Goal: Transaction & Acquisition: Purchase product/service

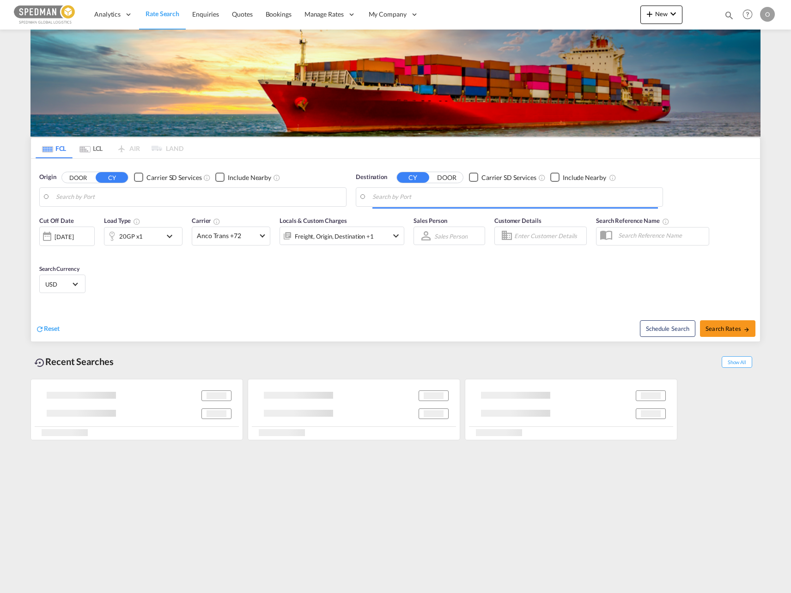
type input "Norrkoping, SENRK"
type input "New York, NY, USNYC"
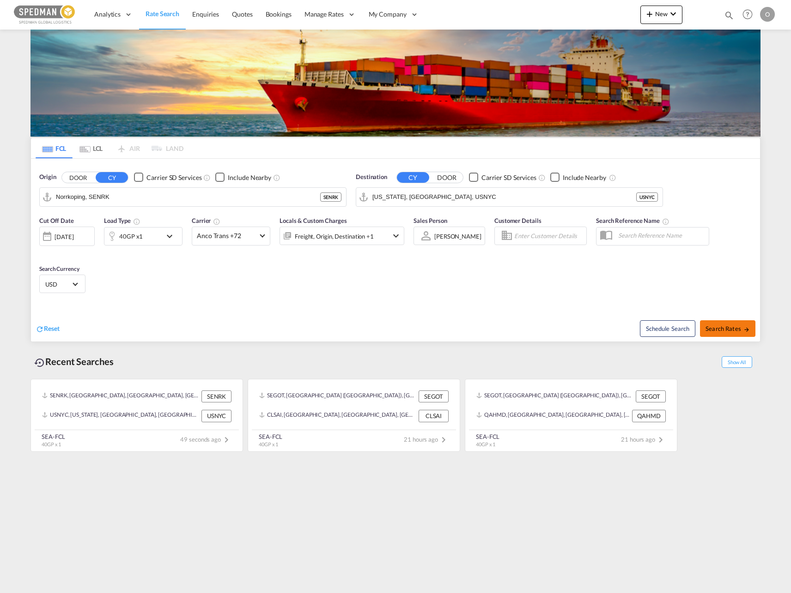
click at [731, 330] on span "Search Rates" at bounding box center [727, 328] width 44 height 7
type input "SENRK to USNYC / 26 Aug 2025"
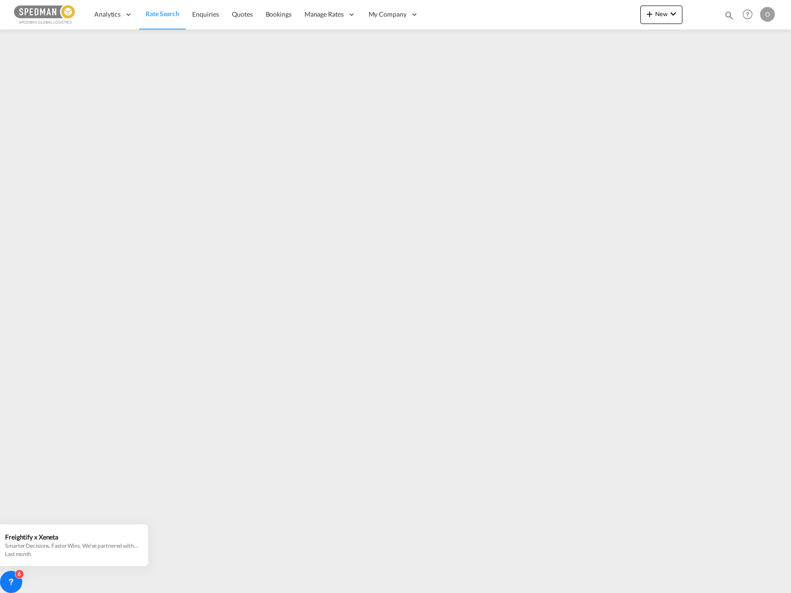
click at [162, 18] on span "Rate Search" at bounding box center [162, 13] width 34 height 9
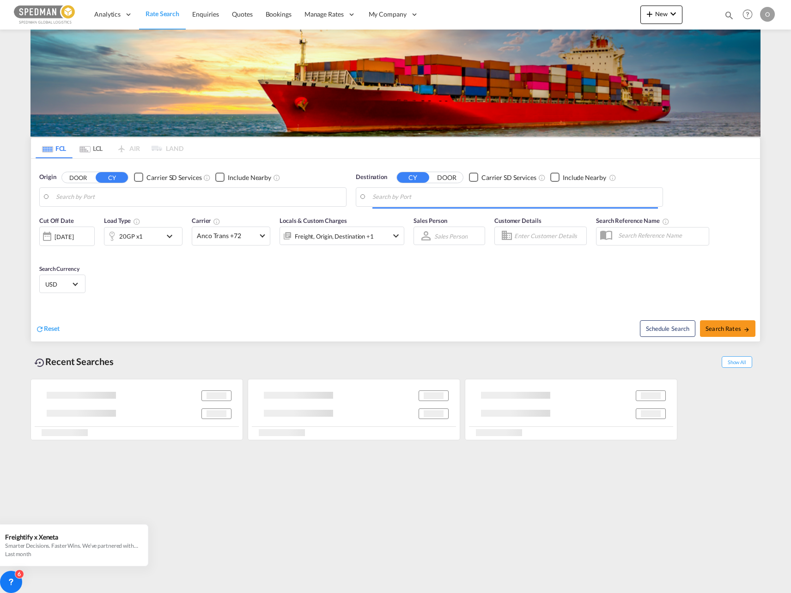
type input "Norrkoping, SENRK"
type input "New York, NY, USNYC"
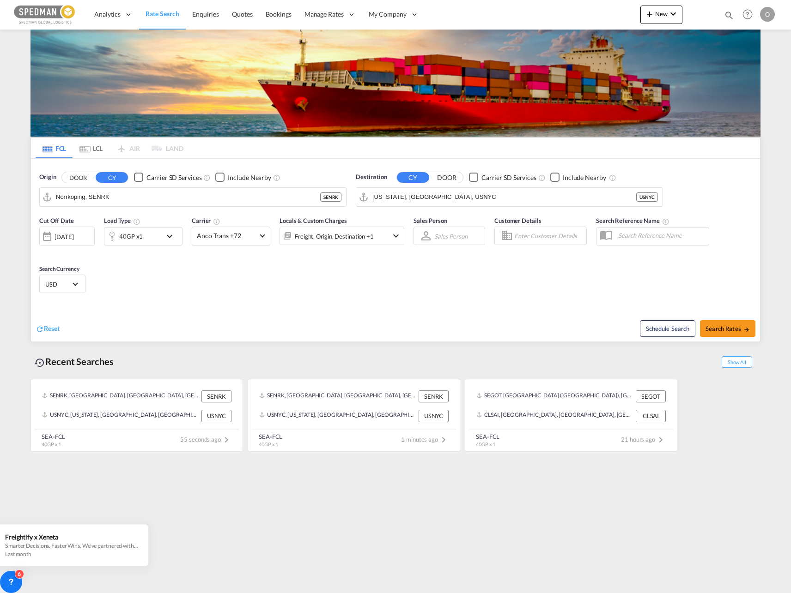
click at [67, 236] on div "26 Aug 2025" at bounding box center [63, 237] width 19 height 8
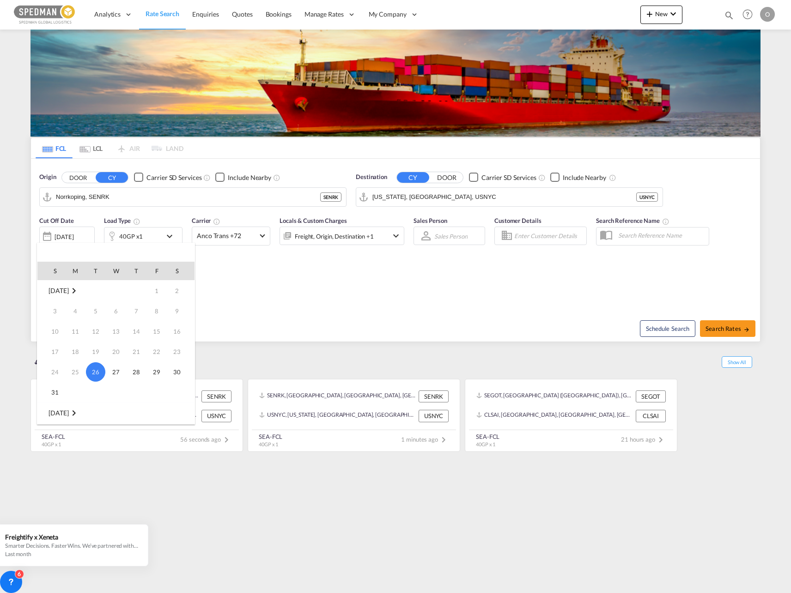
click at [77, 413] on md-icon "September 2025" at bounding box center [73, 413] width 11 height 11
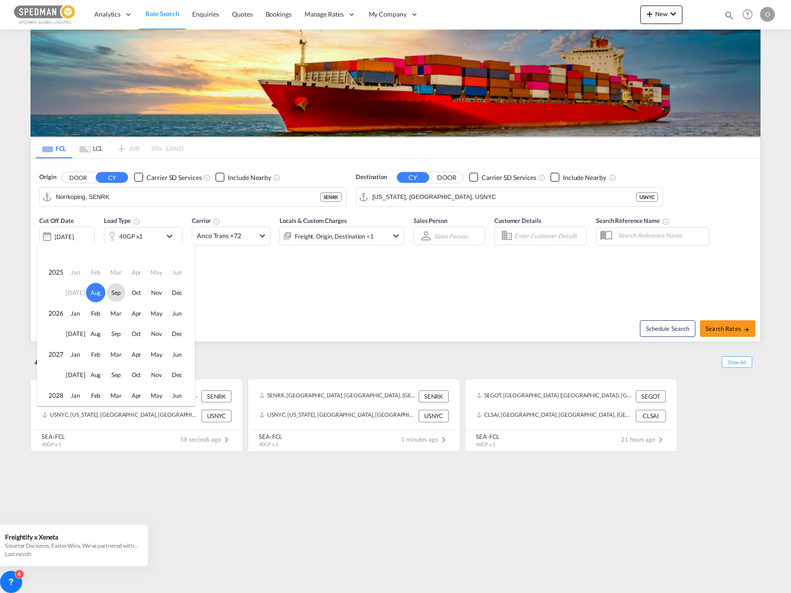
click at [116, 290] on span "Sep" at bounding box center [116, 293] width 18 height 18
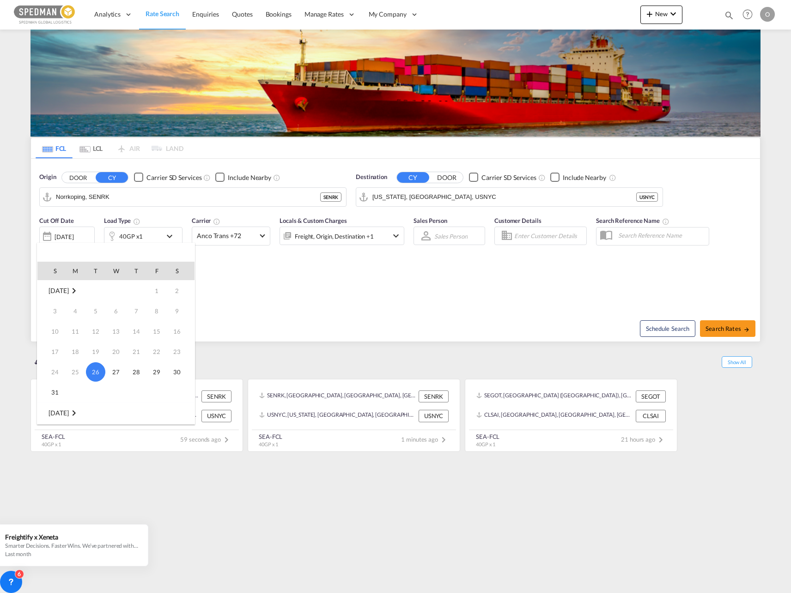
scroll to position [122, 0]
click at [80, 306] on span "1" at bounding box center [75, 311] width 18 height 18
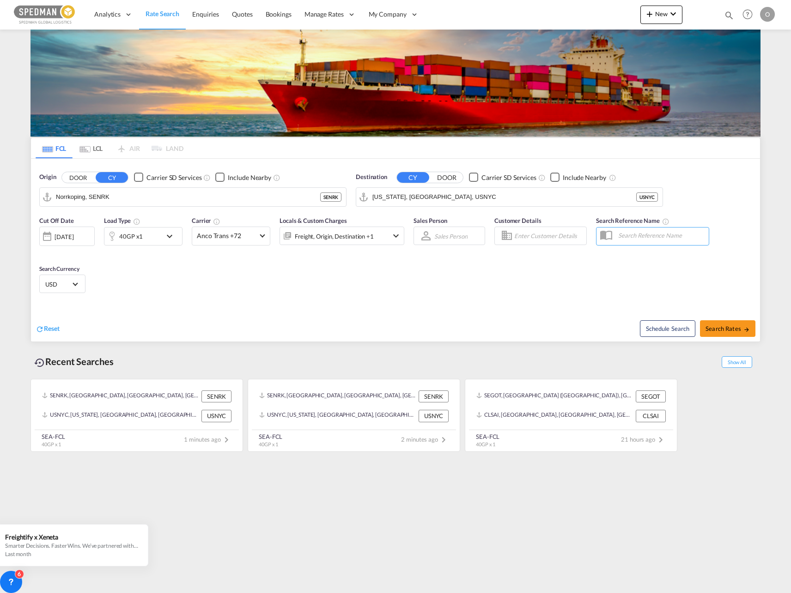
click at [276, 308] on div "Reset Schedule Search Search Rates" at bounding box center [395, 322] width 729 height 40
click at [732, 325] on span "Search Rates" at bounding box center [727, 328] width 44 height 7
type input "SENRK to USNYC / 1 Sep 2025"
